Goal: Task Accomplishment & Management: Complete application form

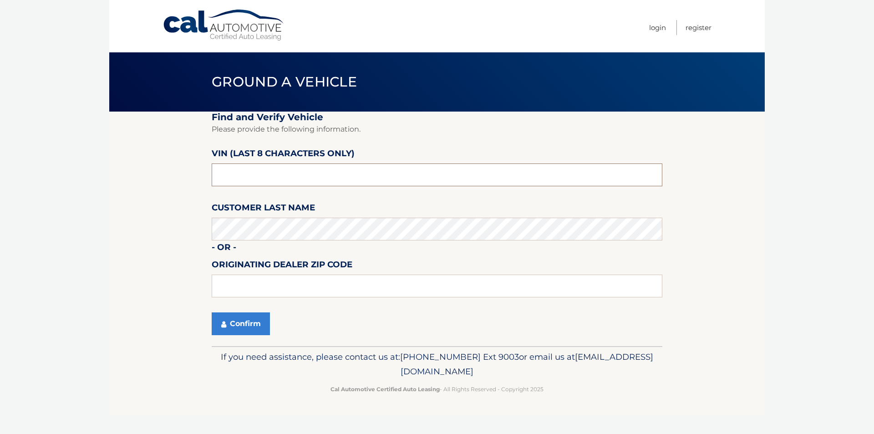
click at [342, 181] on input "text" at bounding box center [437, 174] width 451 height 23
type input "NT221223"
type input "11793"
click at [224, 322] on icon "submit" at bounding box center [223, 324] width 5 height 7
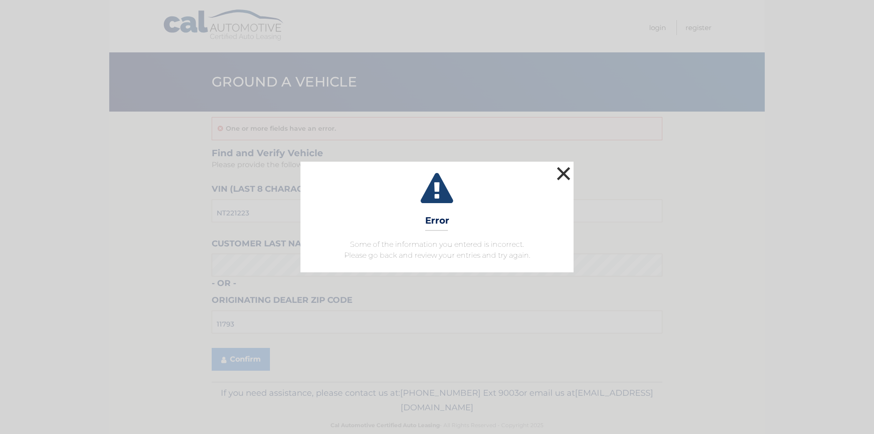
click at [571, 175] on button "×" at bounding box center [564, 173] width 18 height 18
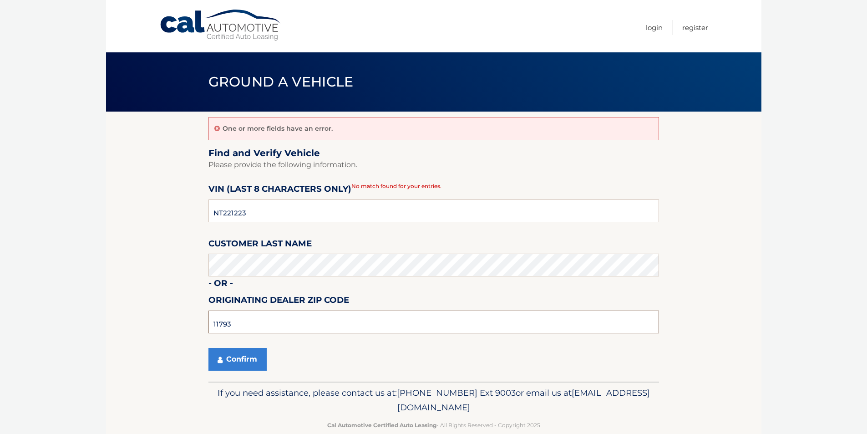
click at [252, 326] on input "11793" at bounding box center [434, 322] width 451 height 23
type input "11795"
click at [229, 365] on button "Confirm" at bounding box center [238, 359] width 58 height 23
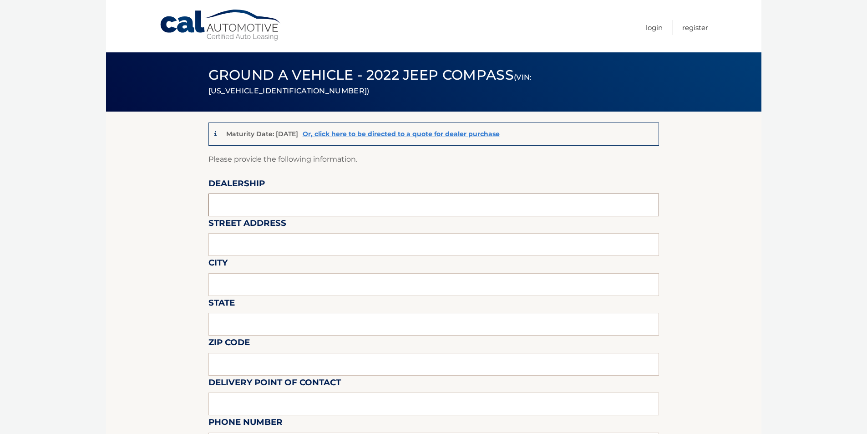
click at [287, 209] on input "text" at bounding box center [434, 204] width 451 height 23
type input "[PERSON_NAME] Jeep"
type input "[STREET_ADDRESS]"
type input "Wantagh"
type input "NY"
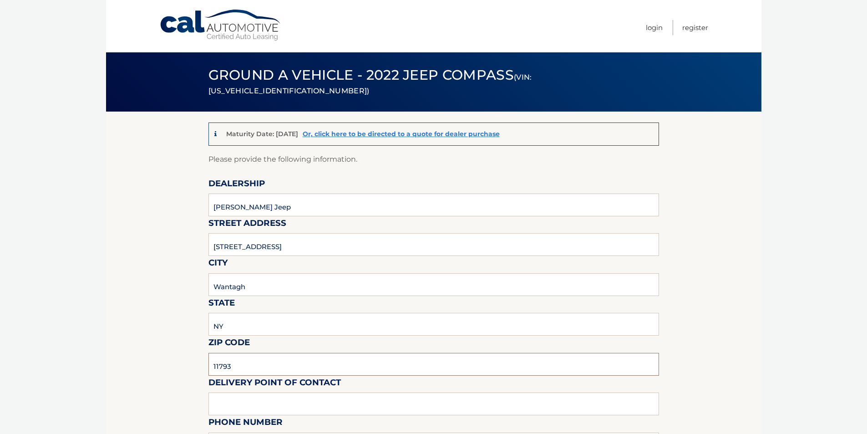
type input "11793"
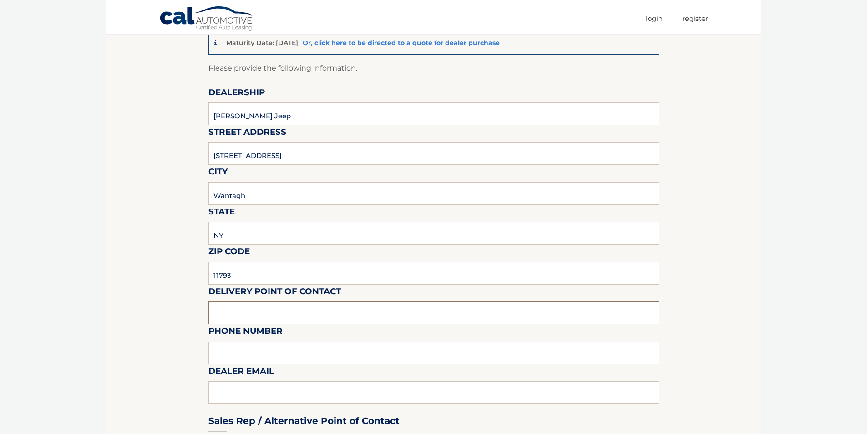
scroll to position [319, 0]
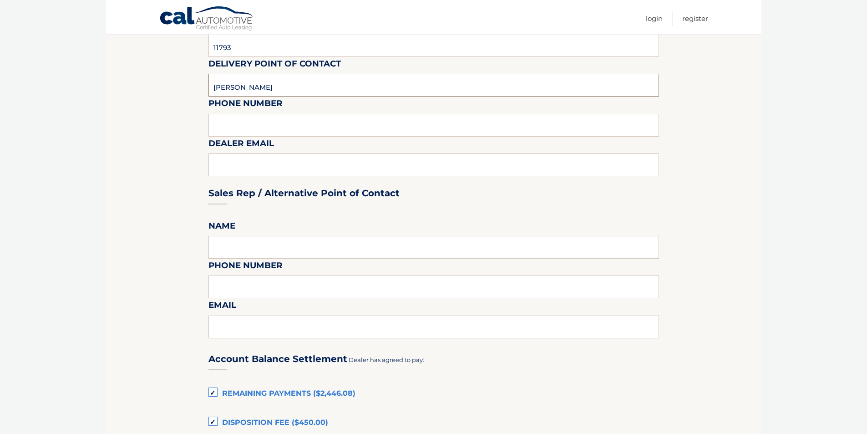
type input "[PERSON_NAME]"
type input "5168684400"
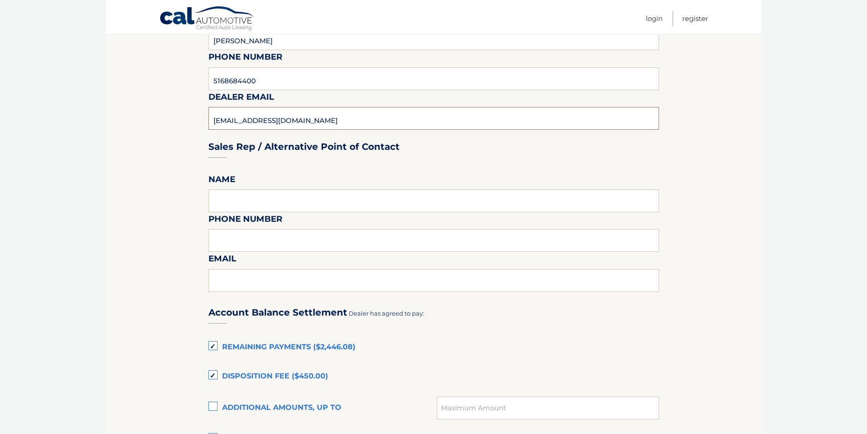
scroll to position [455, 0]
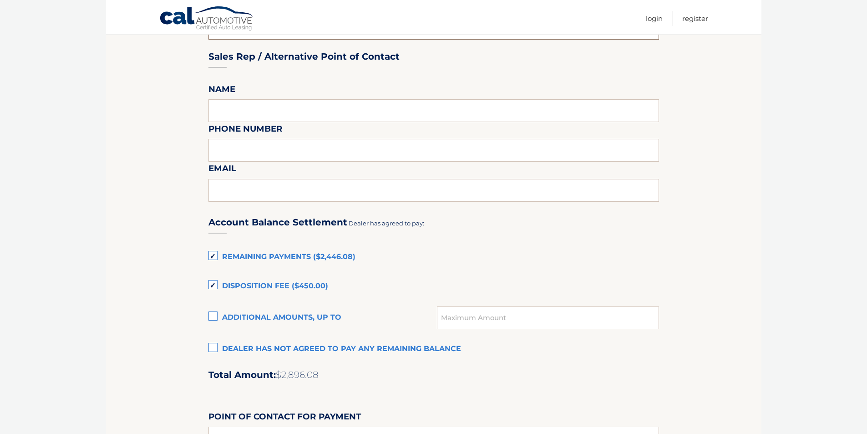
type input "[EMAIL_ADDRESS][DOMAIN_NAME]"
click at [243, 345] on label "Dealer has not agreed to pay any remaining balance" at bounding box center [434, 349] width 451 height 18
click at [0, 0] on input "Dealer has not agreed to pay any remaining balance" at bounding box center [0, 0] width 0 height 0
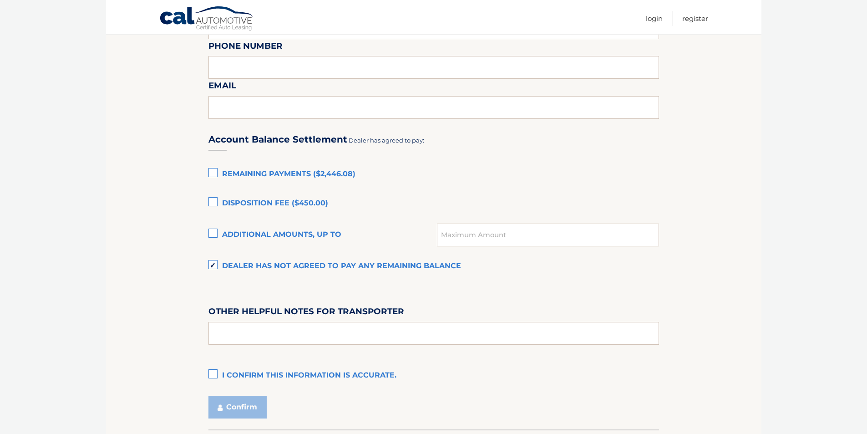
scroll to position [546, 0]
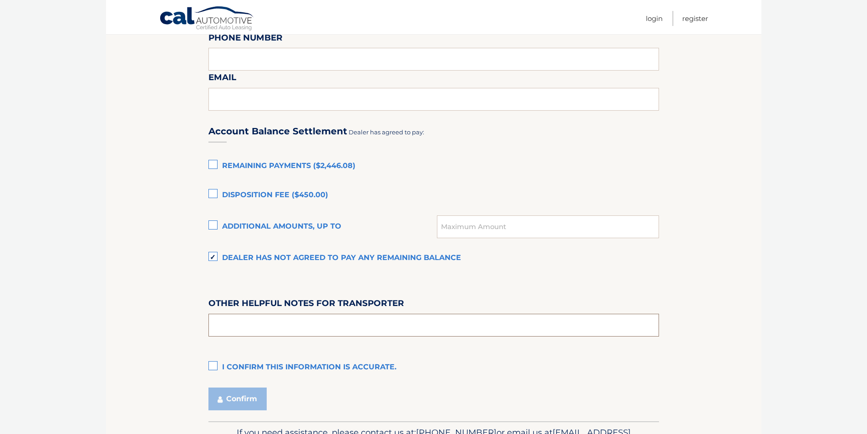
click at [295, 332] on input "text" at bounding box center [434, 325] width 451 height 23
click at [213, 366] on label "I confirm this information is accurate." at bounding box center [434, 367] width 451 height 18
click at [0, 0] on input "I confirm this information is accurate." at bounding box center [0, 0] width 0 height 0
click at [226, 403] on button "Confirm" at bounding box center [238, 398] width 58 height 23
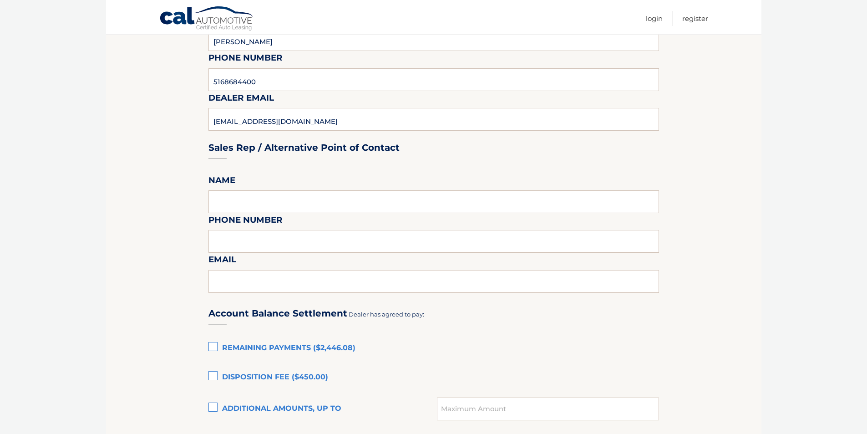
scroll to position [91, 0]
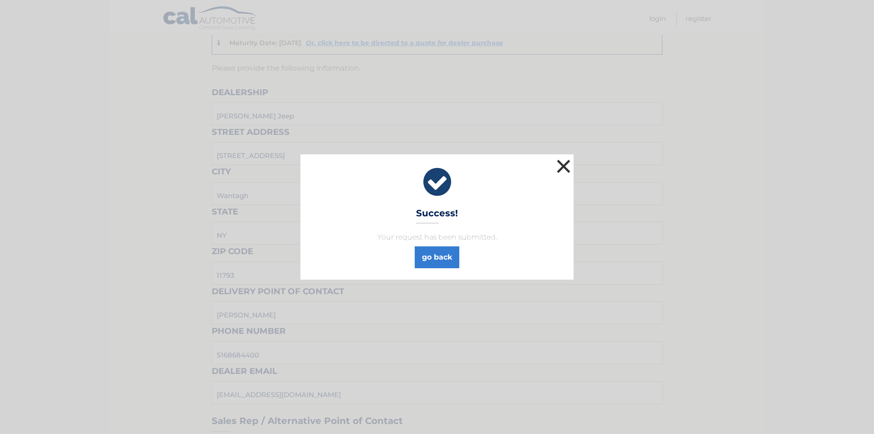
click at [567, 165] on button "×" at bounding box center [564, 166] width 18 height 18
